Goal: Find contact information: Find contact information

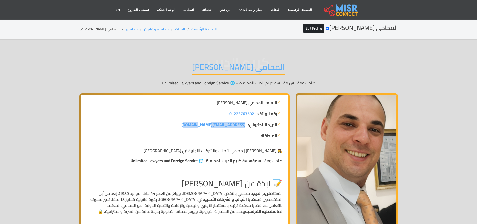
drag, startPoint x: 195, startPoint y: 126, endPoint x: 246, endPoint y: 125, distance: 50.8
click at [246, 125] on li "البريد الالكتروني: kingarim2411@gmail.com" at bounding box center [185, 125] width 196 height 6
click at [235, 138] on li "المنطقة:" at bounding box center [185, 136] width 196 height 6
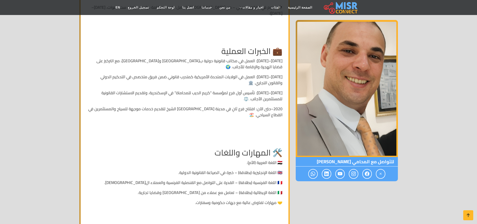
scroll to position [263, 0]
click at [367, 174] on icon at bounding box center [366, 174] width 5 height 8
click at [316, 175] on span at bounding box center [313, 174] width 10 height 10
click at [327, 178] on span at bounding box center [326, 174] width 10 height 10
click at [353, 177] on icon at bounding box center [353, 174] width 5 height 8
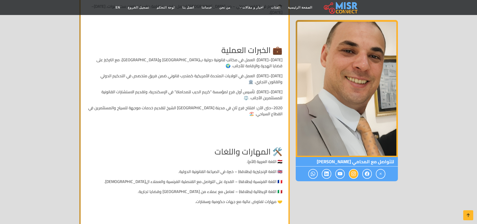
click at [353, 177] on icon at bounding box center [353, 174] width 5 height 8
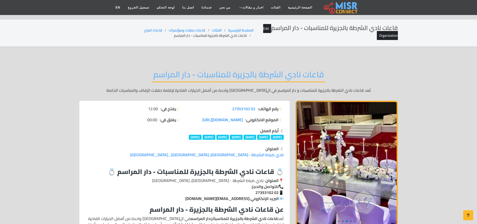
scroll to position [456, 0]
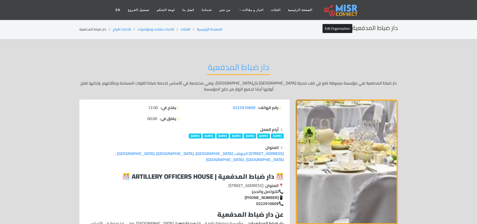
click at [245, 58] on div "دار ضباط المدفعية دار ضباط المدفعية هي مؤسسة مرموقة تقع في قلب مدينة نصر بالقاه…" at bounding box center [238, 77] width 318 height 45
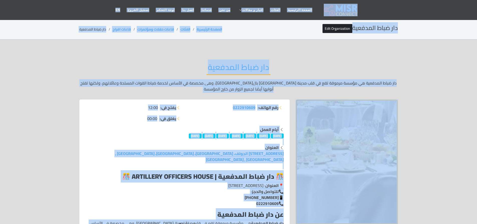
click at [245, 58] on div "دار ضباط المدفعية دار ضباط المدفعية هي مؤسسة مرموقة تقع في قلب مدينة نصر بالقاه…" at bounding box center [238, 77] width 318 height 45
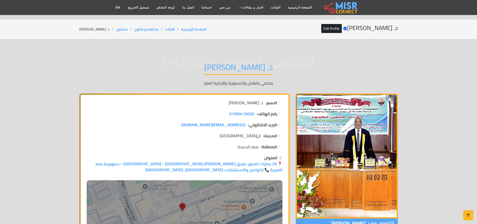
scroll to position [585, 0]
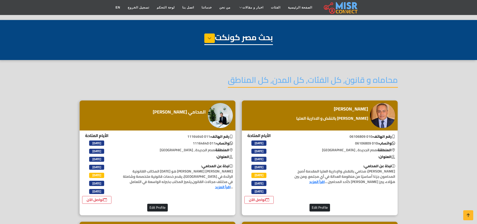
select select "**********"
